Goal: Check status: Check status

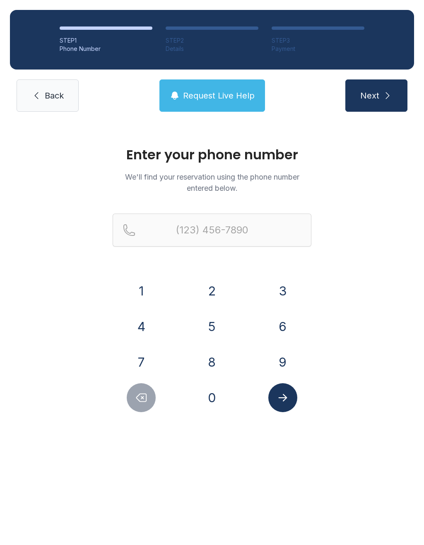
click at [149, 321] on button "4" at bounding box center [141, 326] width 29 height 29
click at [138, 356] on button "7" at bounding box center [141, 362] width 29 height 29
click at [222, 369] on button "8" at bounding box center [211, 362] width 29 height 29
click at [138, 357] on button "7" at bounding box center [141, 362] width 29 height 29
click at [279, 293] on button "3" at bounding box center [282, 291] width 29 height 29
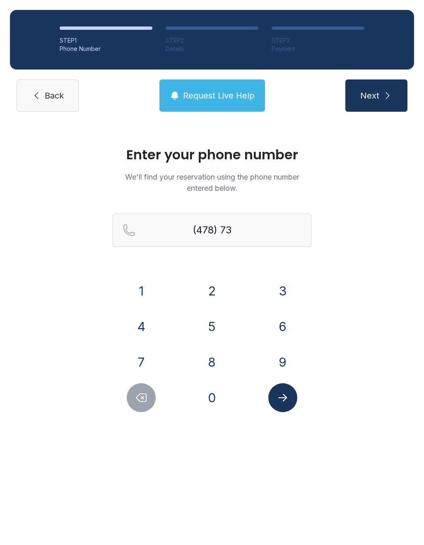
click at [137, 279] on button "1" at bounding box center [141, 291] width 29 height 29
click at [155, 366] on button "7" at bounding box center [141, 362] width 29 height 29
click at [280, 371] on button "9" at bounding box center [282, 362] width 29 height 29
click at [207, 330] on button "5" at bounding box center [211, 326] width 29 height 29
click at [281, 287] on button "3" at bounding box center [282, 291] width 29 height 29
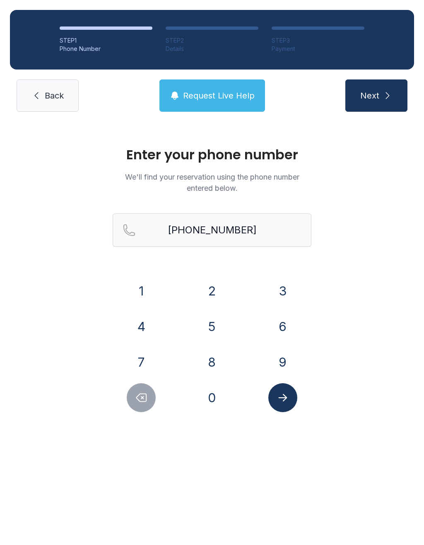
click at [289, 399] on icon "Submit lookup form" at bounding box center [283, 398] width 12 height 12
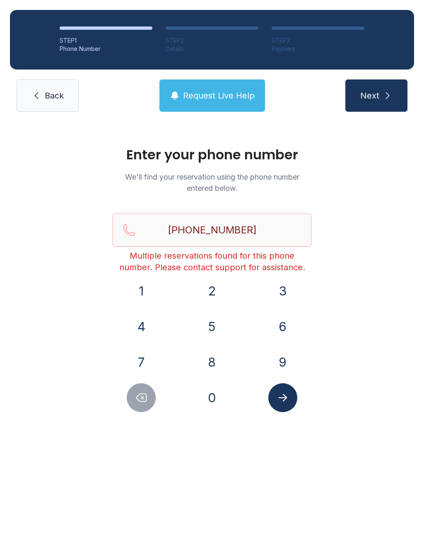
click at [150, 404] on button "Delete number" at bounding box center [141, 397] width 29 height 29
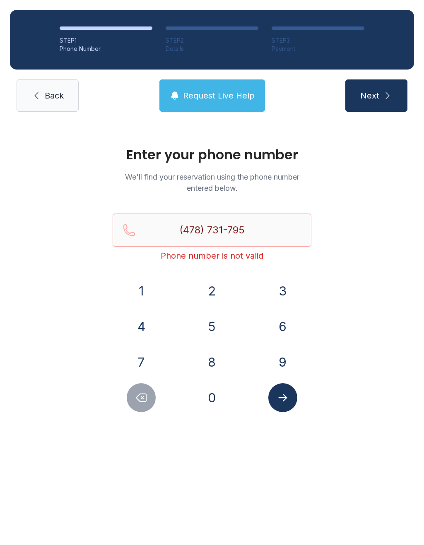
click at [149, 404] on button "Delete number" at bounding box center [141, 397] width 29 height 29
click at [142, 391] on button "Delete number" at bounding box center [141, 397] width 29 height 29
click at [142, 390] on button "Delete number" at bounding box center [141, 397] width 29 height 29
click at [146, 400] on icon "Delete number" at bounding box center [141, 398] width 12 height 12
click at [145, 399] on icon "Delete number" at bounding box center [141, 398] width 12 height 12
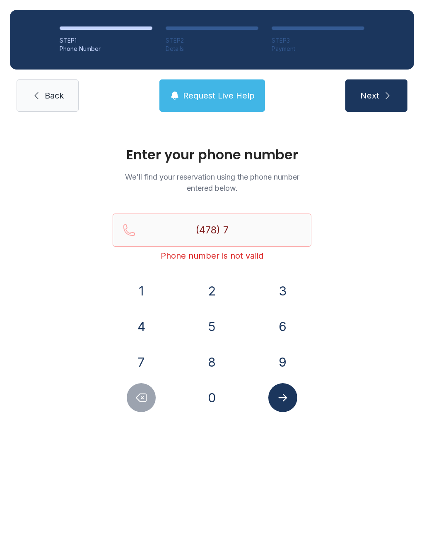
click at [146, 397] on icon "Delete number" at bounding box center [141, 398] width 12 height 12
click at [145, 397] on icon "Delete number" at bounding box center [141, 398] width 12 height 12
click at [144, 402] on icon "Delete number" at bounding box center [142, 398] width 10 height 8
type input "(4"
click at [144, 402] on icon "Delete number" at bounding box center [142, 398] width 10 height 8
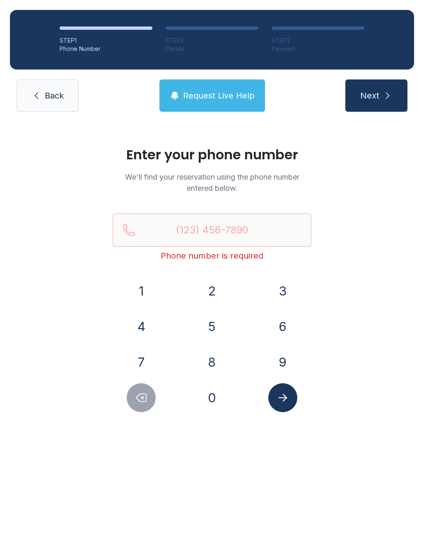
click at [142, 399] on icon "Delete number" at bounding box center [142, 398] width 10 height 8
click at [142, 398] on icon "Delete number" at bounding box center [142, 398] width 10 height 8
click at [42, 91] on link "Back" at bounding box center [48, 95] width 62 height 32
